Goal: Information Seeking & Learning: Learn about a topic

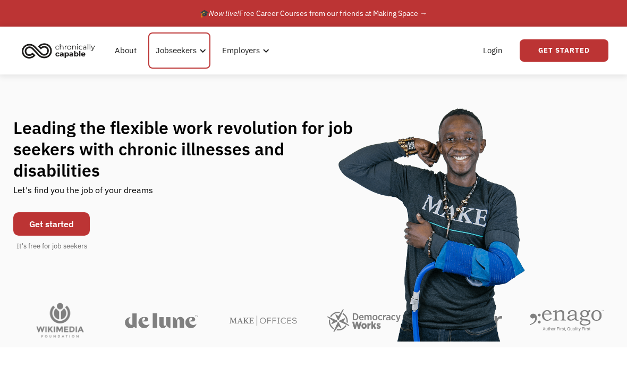
click at [177, 61] on div "Jobseekers" at bounding box center [179, 50] width 62 height 36
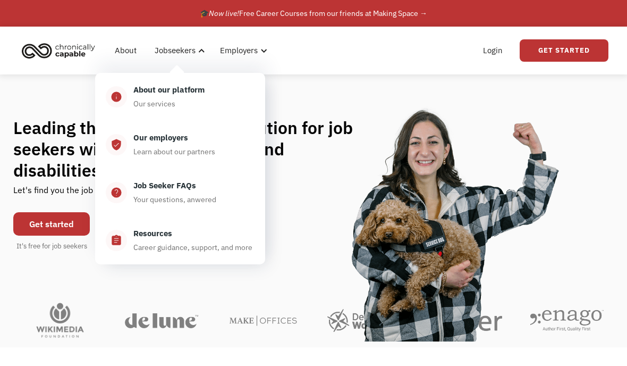
click at [192, 148] on div "Learn about our partners" at bounding box center [174, 151] width 82 height 13
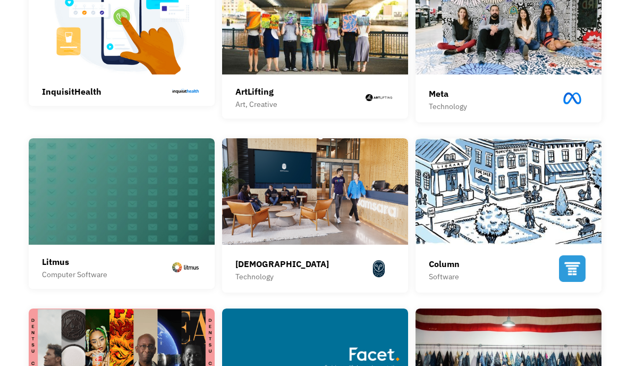
scroll to position [323, 0]
click at [331, 217] on img at bounding box center [315, 191] width 186 height 106
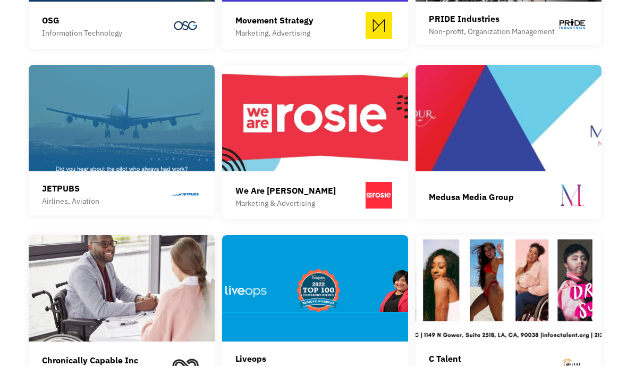
scroll to position [1268, 0]
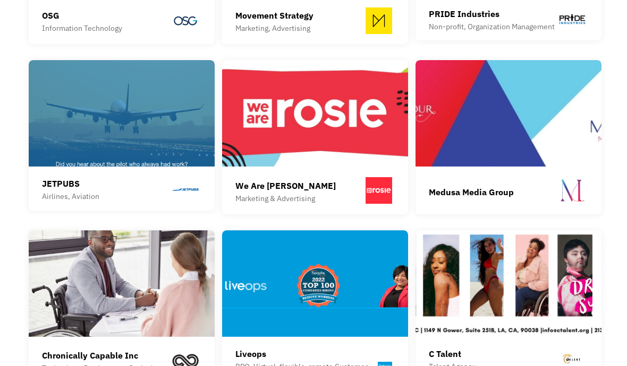
click at [541, 166] on img at bounding box center [508, 113] width 186 height 106
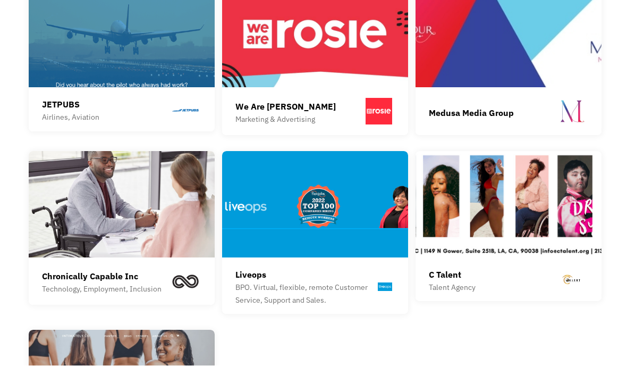
scroll to position [1347, 0]
click at [585, 199] on img at bounding box center [508, 204] width 186 height 106
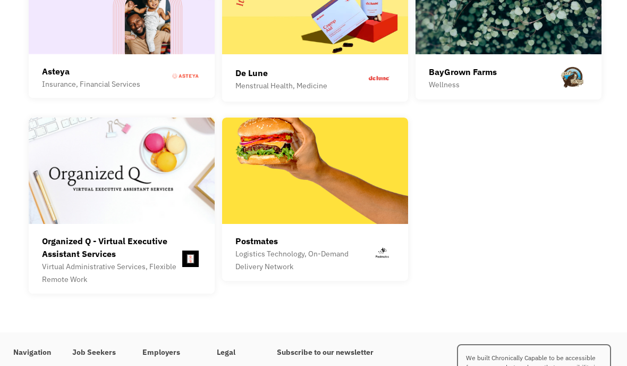
scroll to position [2946, 0]
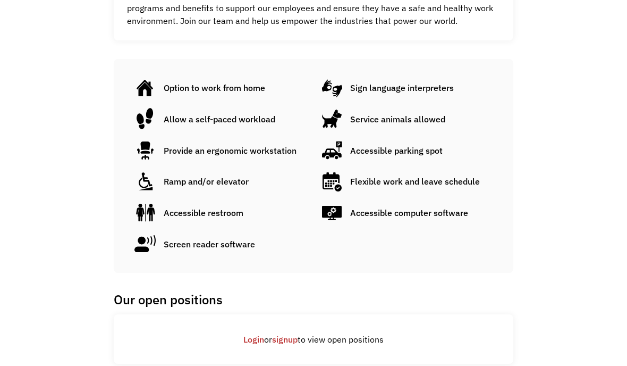
scroll to position [533, 0]
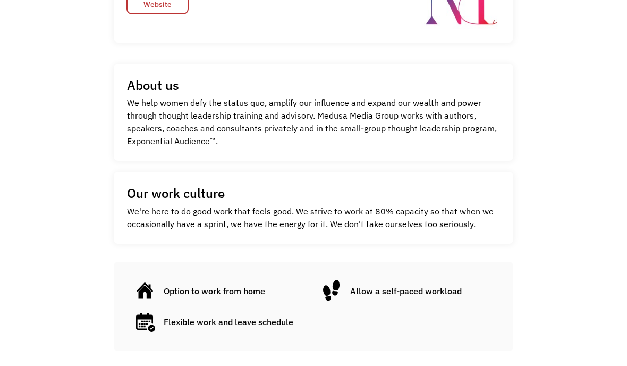
scroll to position [248, 0]
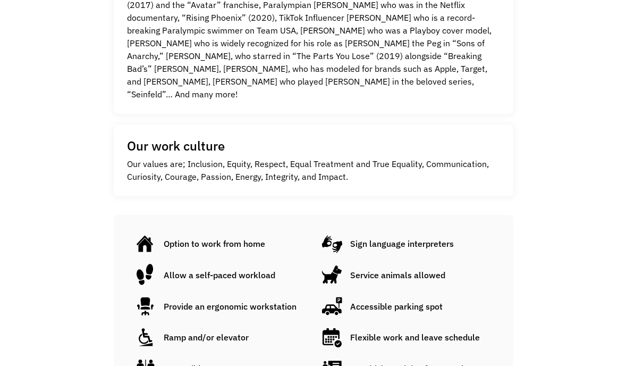
scroll to position [383, 0]
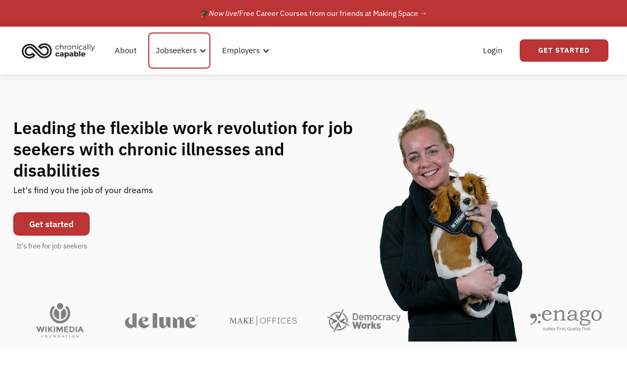
click at [193, 48] on div "Jobseekers" at bounding box center [176, 50] width 41 height 13
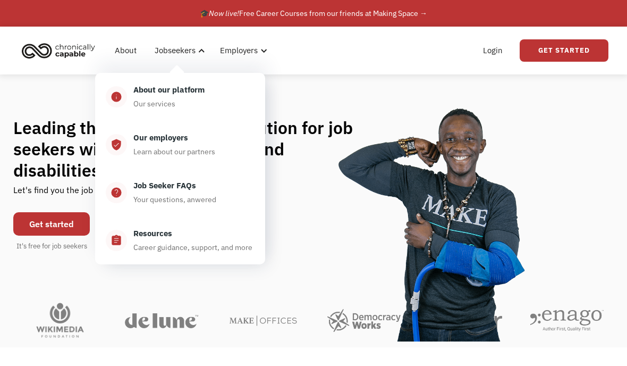
click at [189, 142] on div "Our employers Learn about our partners" at bounding box center [191, 144] width 128 height 27
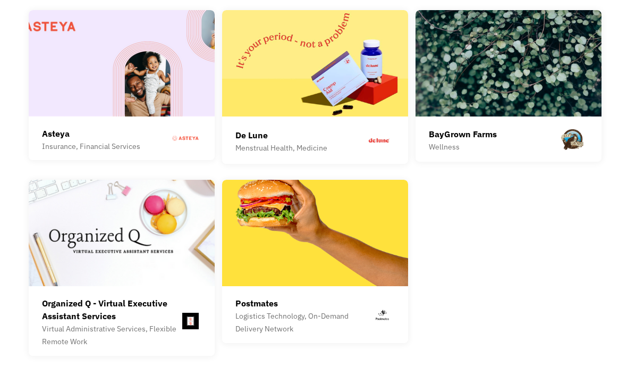
scroll to position [2882, 0]
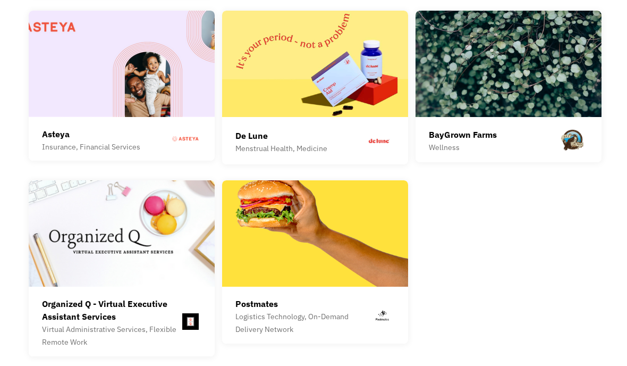
click at [296, 142] on div "De Lune" at bounding box center [281, 135] width 92 height 13
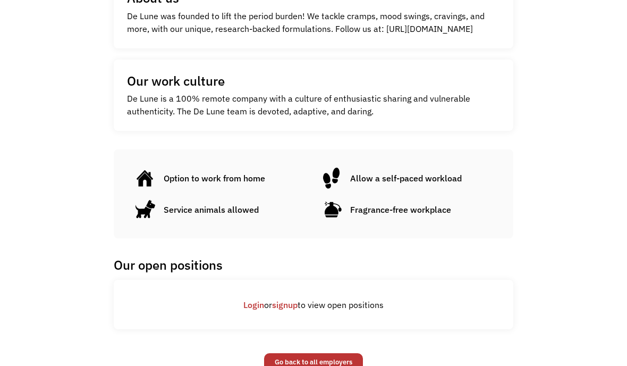
scroll to position [339, 0]
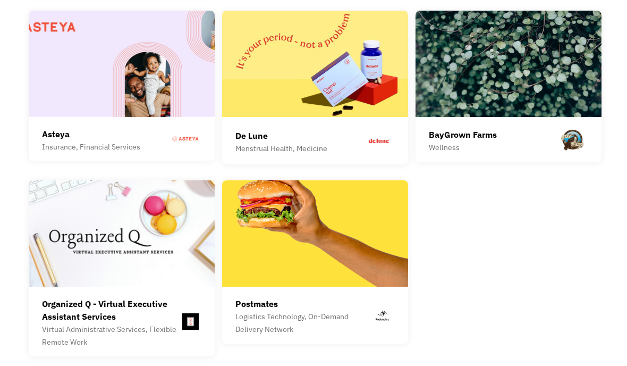
click at [130, 117] on img at bounding box center [122, 64] width 186 height 106
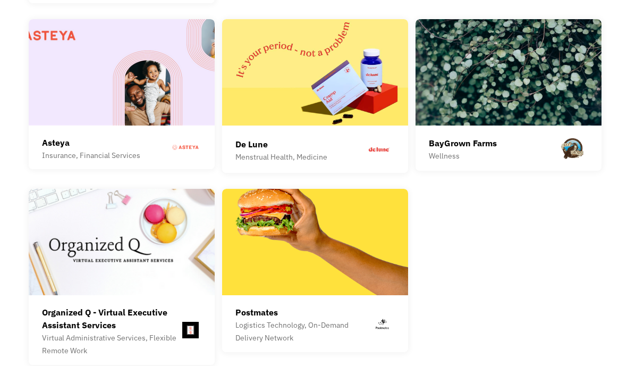
scroll to position [2873, 0]
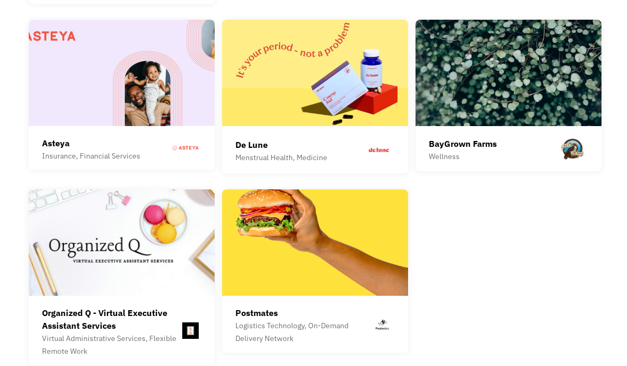
click at [548, 96] on img at bounding box center [508, 73] width 186 height 106
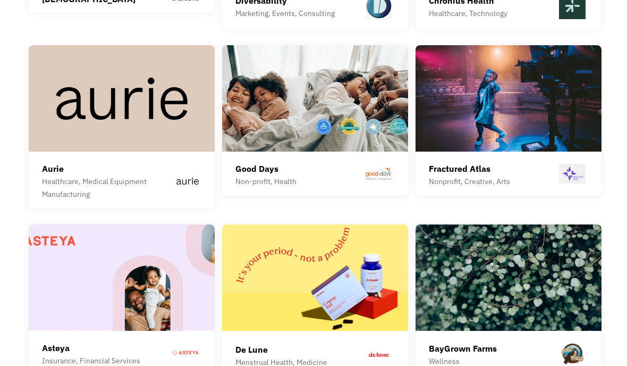
scroll to position [2669, 0]
click at [353, 102] on img at bounding box center [315, 98] width 186 height 106
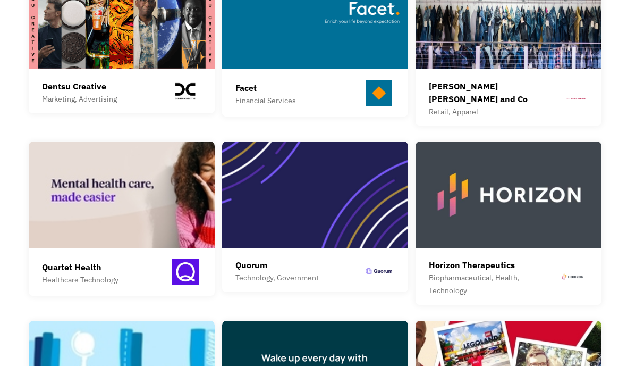
scroll to position [668, 0]
click at [160, 202] on img at bounding box center [122, 194] width 186 height 106
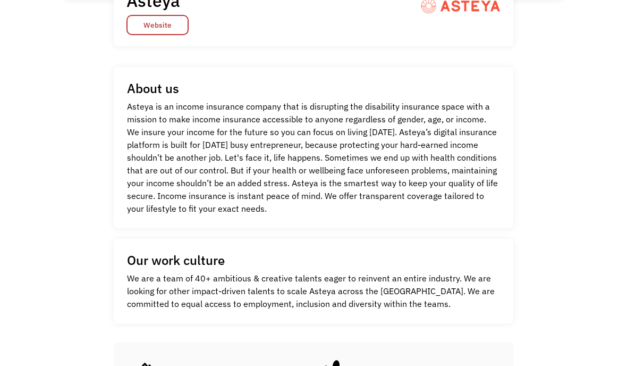
scroll to position [241, 0]
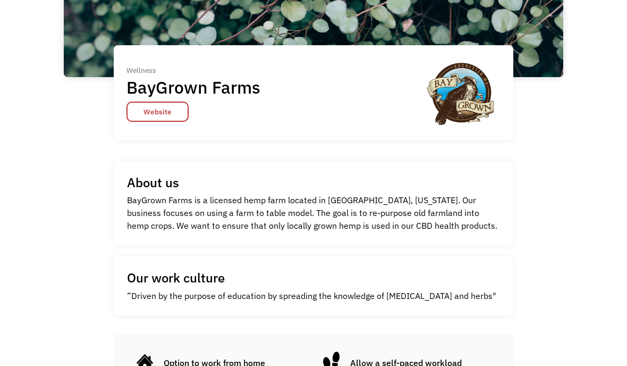
scroll to position [188, 0]
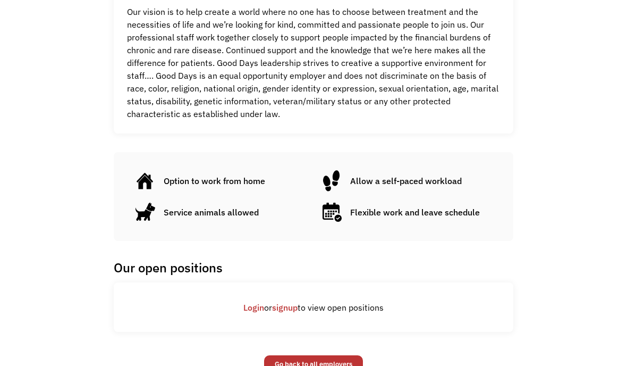
scroll to position [509, 0]
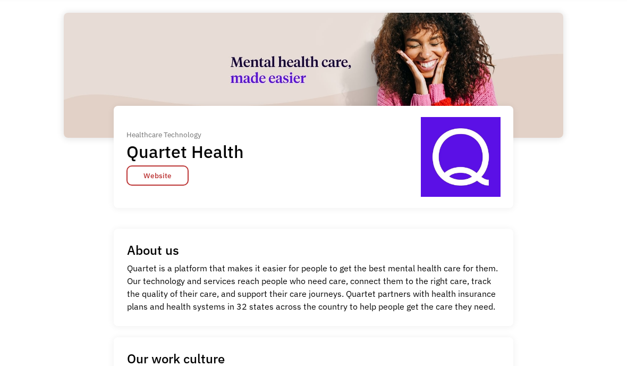
scroll to position [48, 0]
